Goal: Task Accomplishment & Management: Use online tool/utility

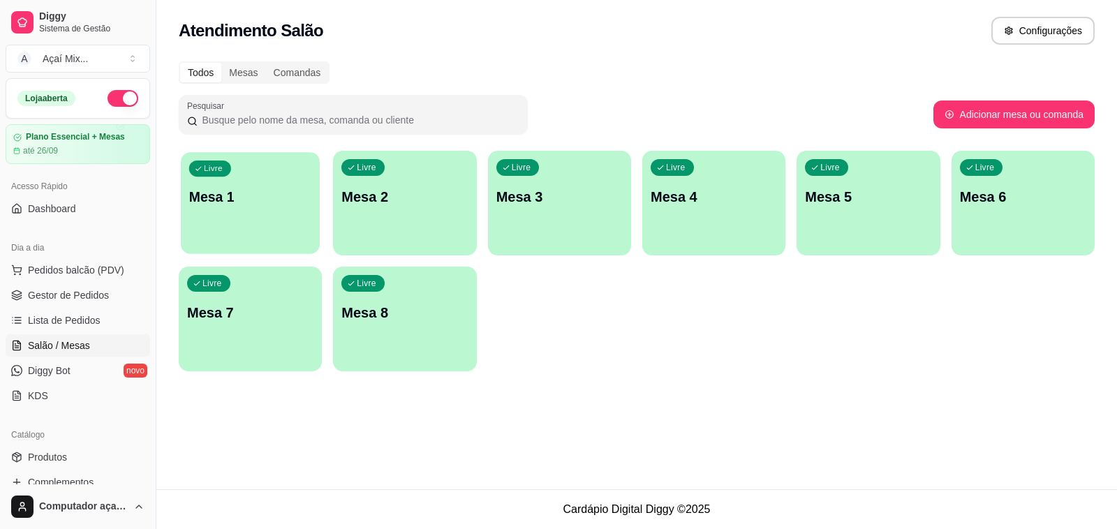
click at [287, 235] on div "Livre Mesa 1" at bounding box center [250, 194] width 139 height 85
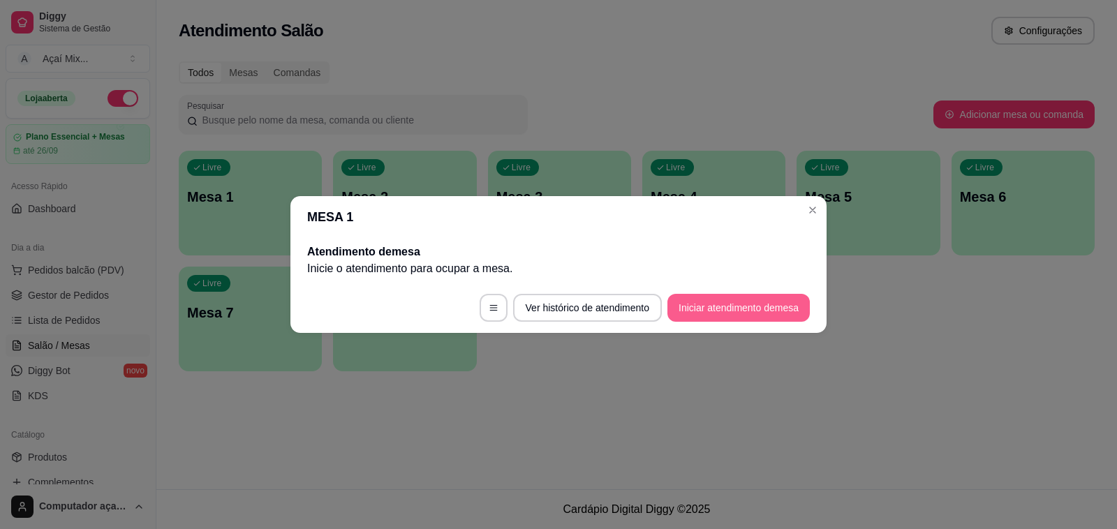
click at [731, 316] on button "Iniciar atendimento de mesa" at bounding box center [739, 308] width 142 height 28
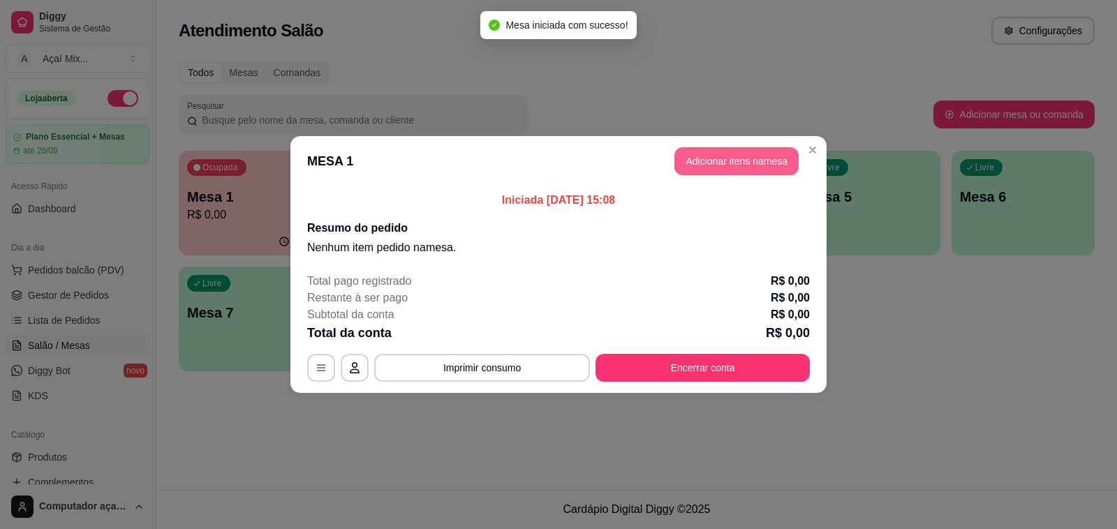
click at [709, 165] on button "Adicionar itens na mesa" at bounding box center [736, 161] width 124 height 28
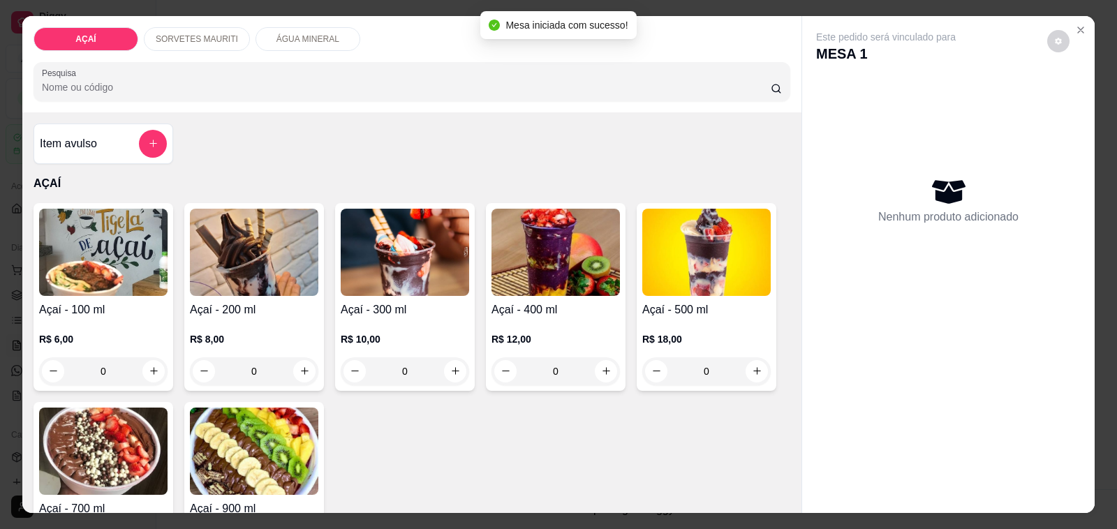
click at [183, 34] on p "SORVETES MAURITI" at bounding box center [197, 39] width 82 height 11
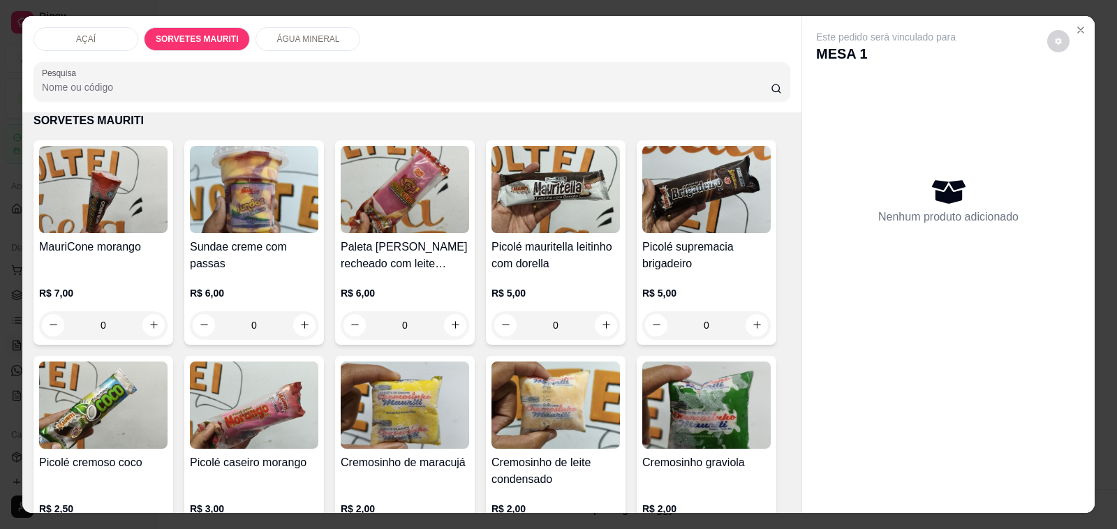
scroll to position [35, 0]
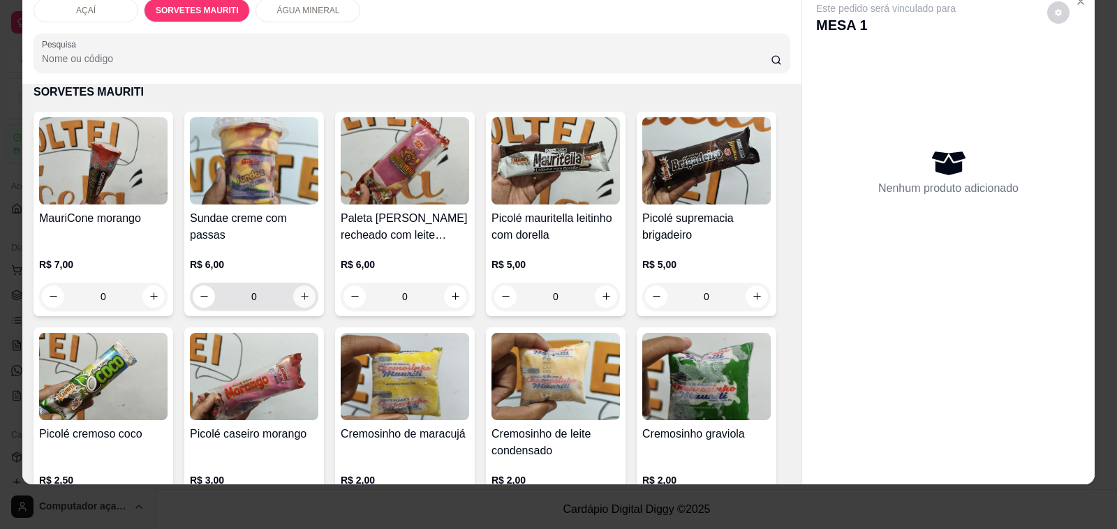
click at [300, 291] on icon "increase-product-quantity" at bounding box center [305, 296] width 10 height 10
type input "1"
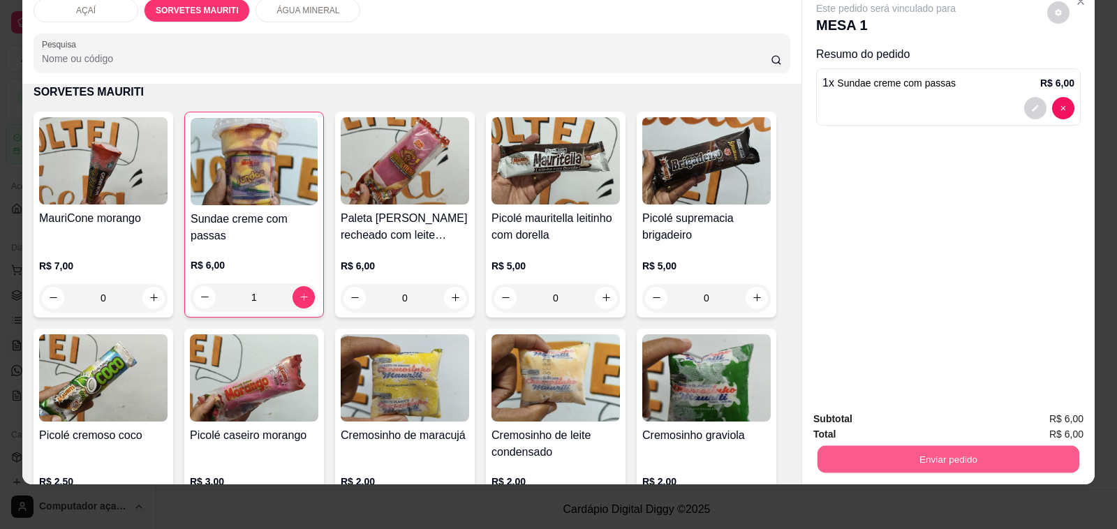
click at [915, 448] on button "Enviar pedido" at bounding box center [949, 459] width 262 height 27
click at [896, 412] on button "Não registrar e enviar pedido" at bounding box center [901, 413] width 145 height 27
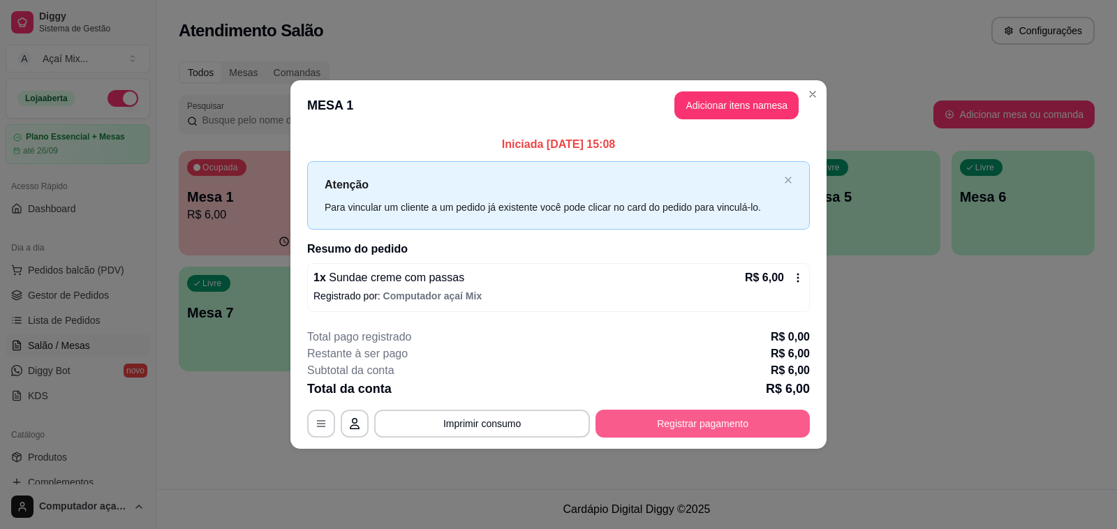
click at [661, 413] on button "Registrar pagamento" at bounding box center [703, 424] width 214 height 28
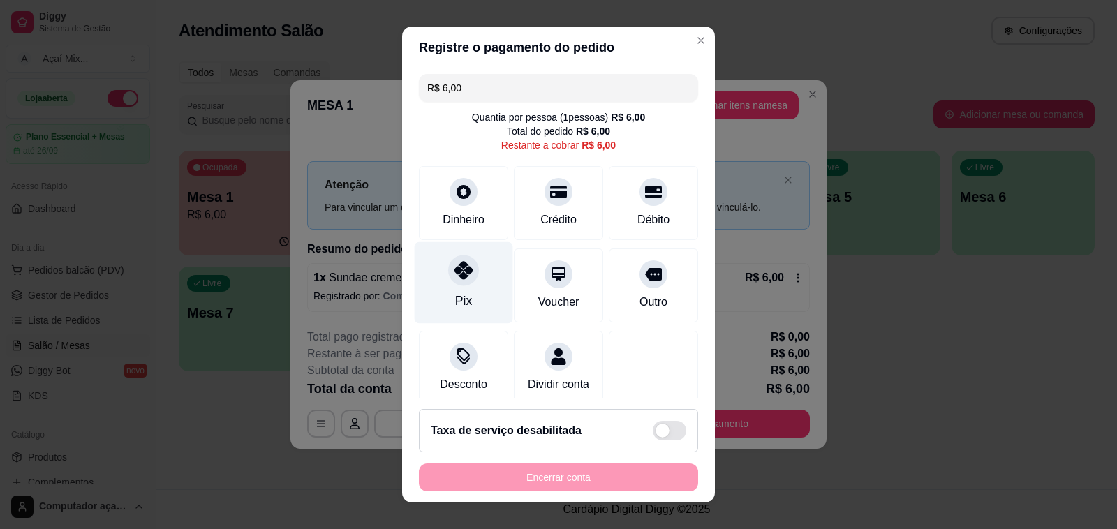
click at [455, 290] on div "Pix" at bounding box center [464, 283] width 98 height 82
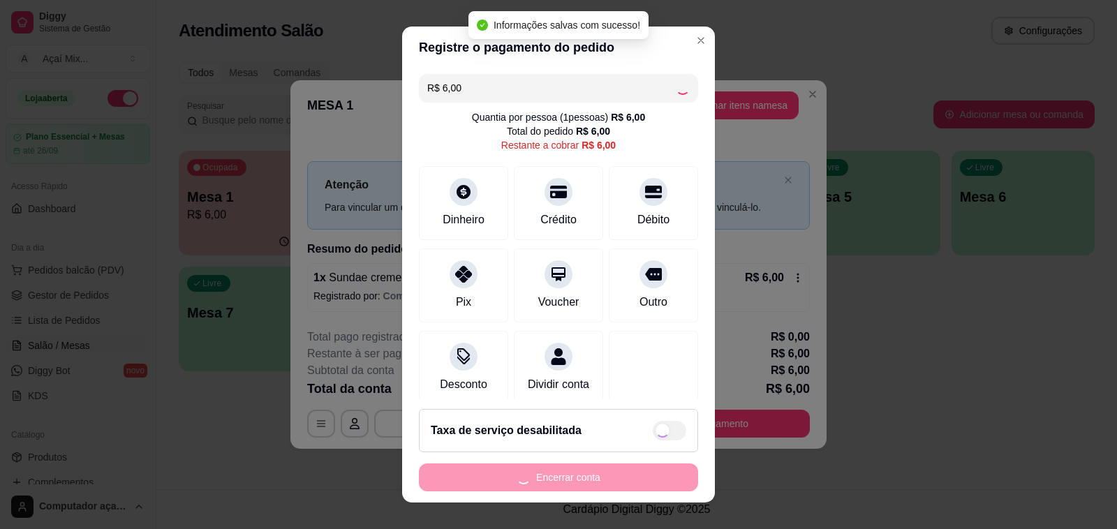
type input "R$ 0,00"
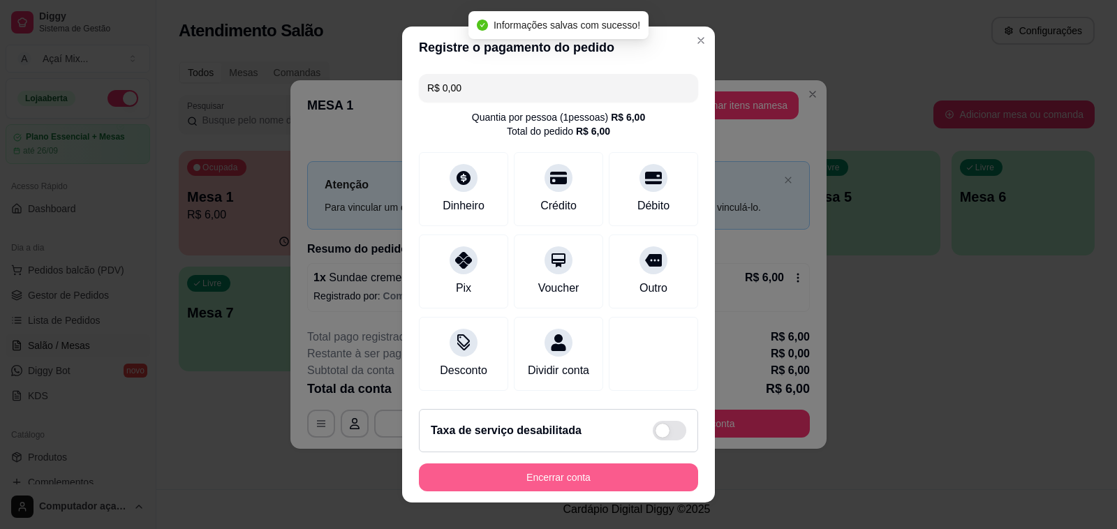
click at [577, 469] on button "Encerrar conta" at bounding box center [558, 478] width 279 height 28
